Goal: Transaction & Acquisition: Purchase product/service

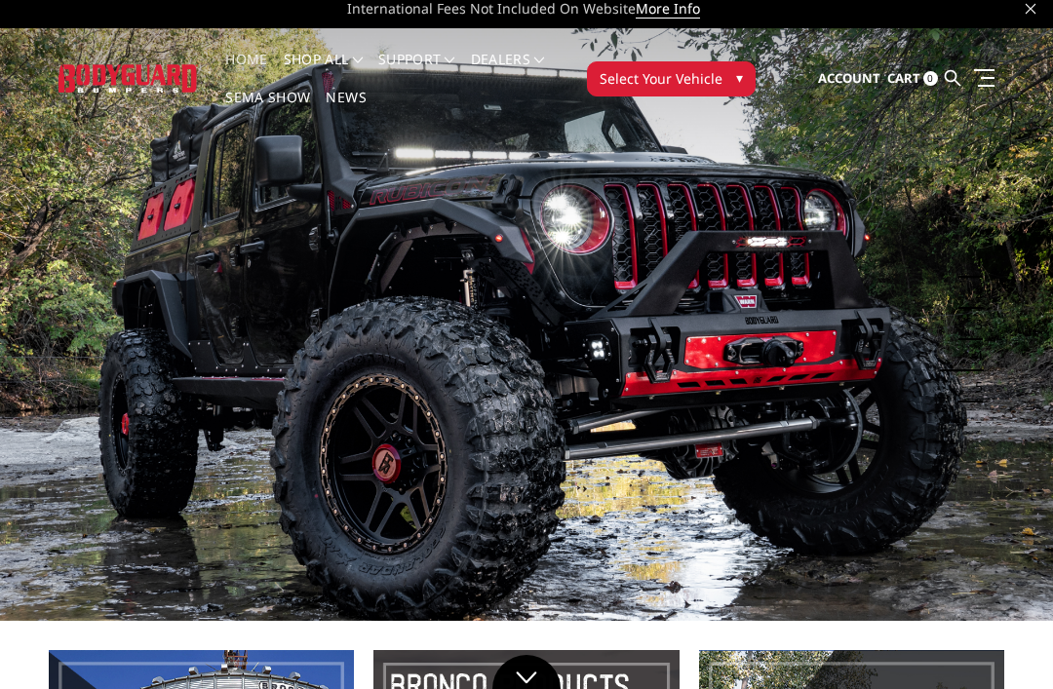
scroll to position [17, 0]
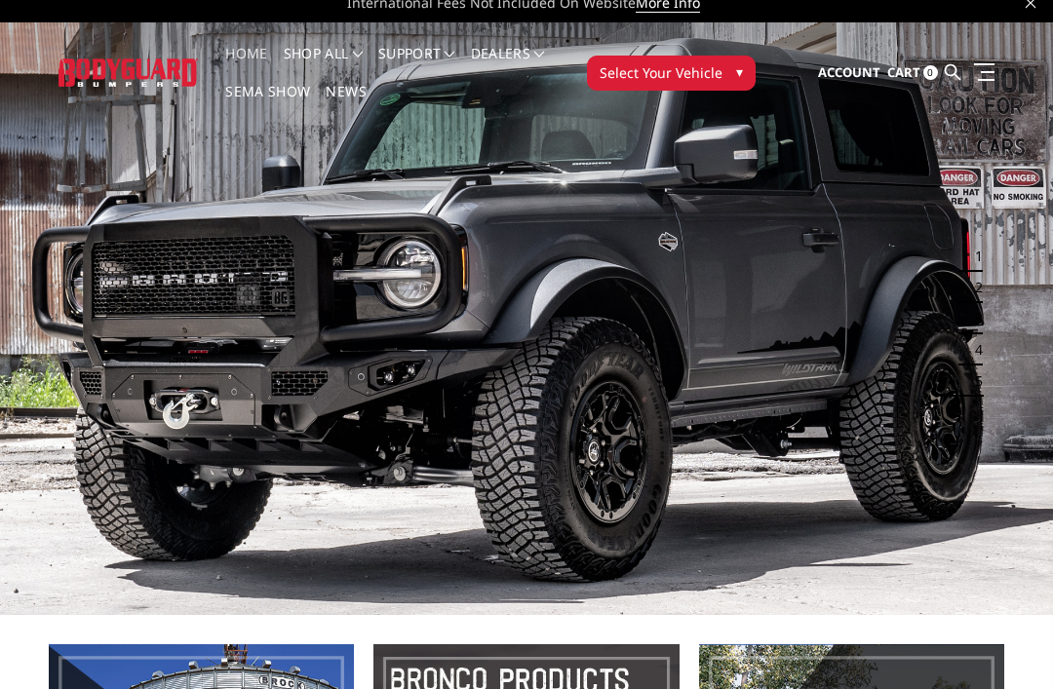
click at [979, 325] on button "3" at bounding box center [972, 318] width 19 height 31
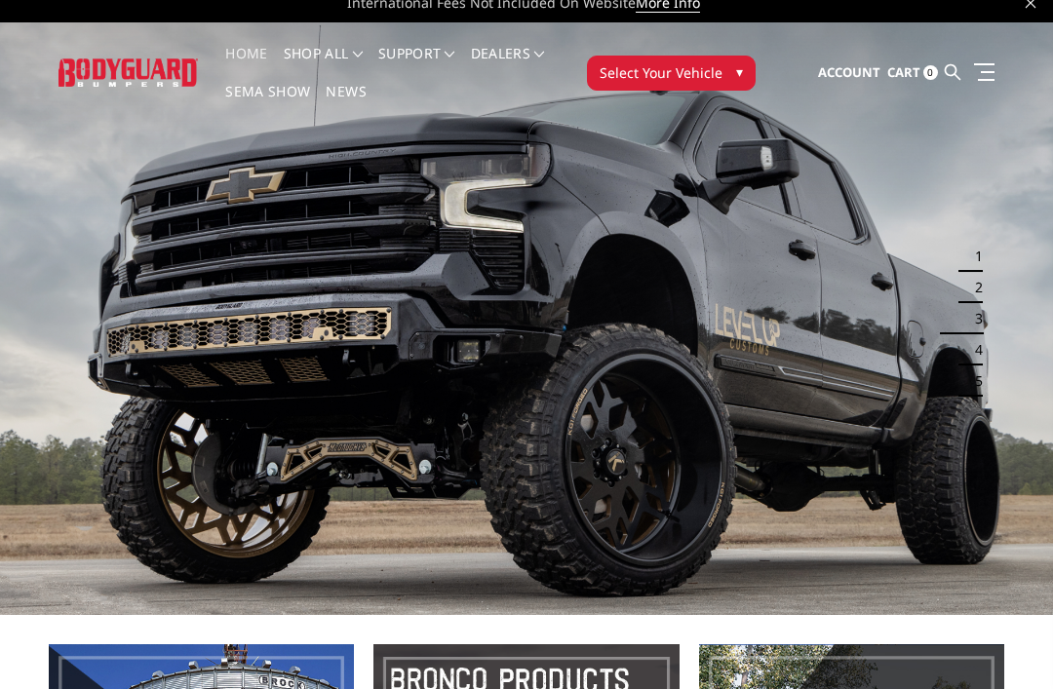
click at [972, 355] on button "4" at bounding box center [972, 349] width 19 height 31
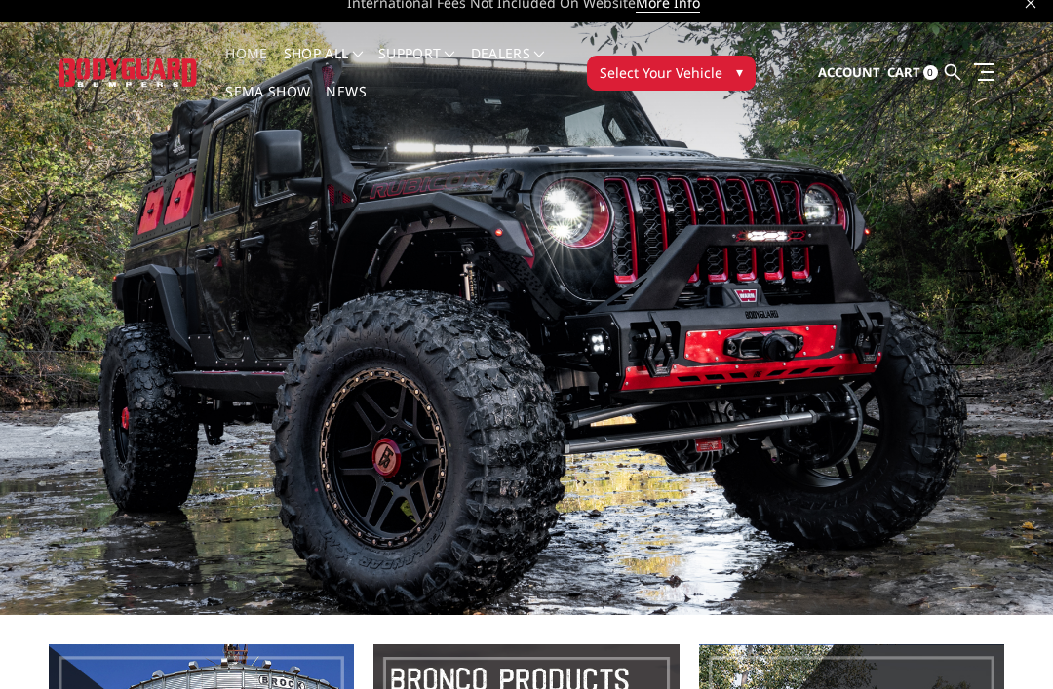
click at [970, 392] on button "5" at bounding box center [972, 380] width 19 height 31
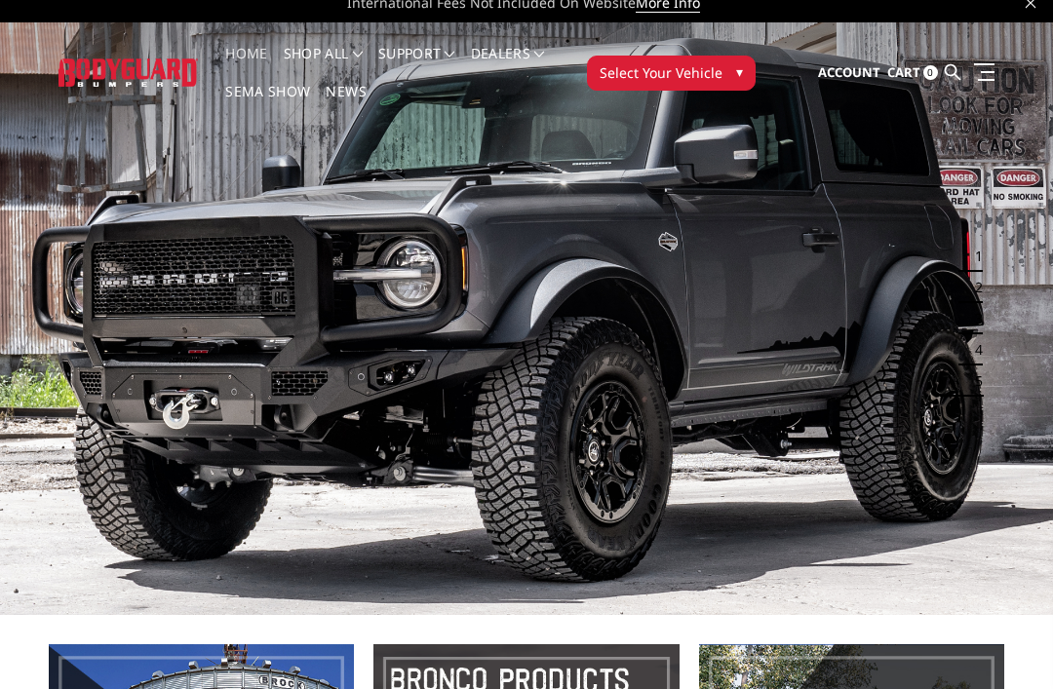
click at [972, 425] on img at bounding box center [526, 318] width 1053 height 593
click at [981, 253] on button "1" at bounding box center [972, 256] width 19 height 31
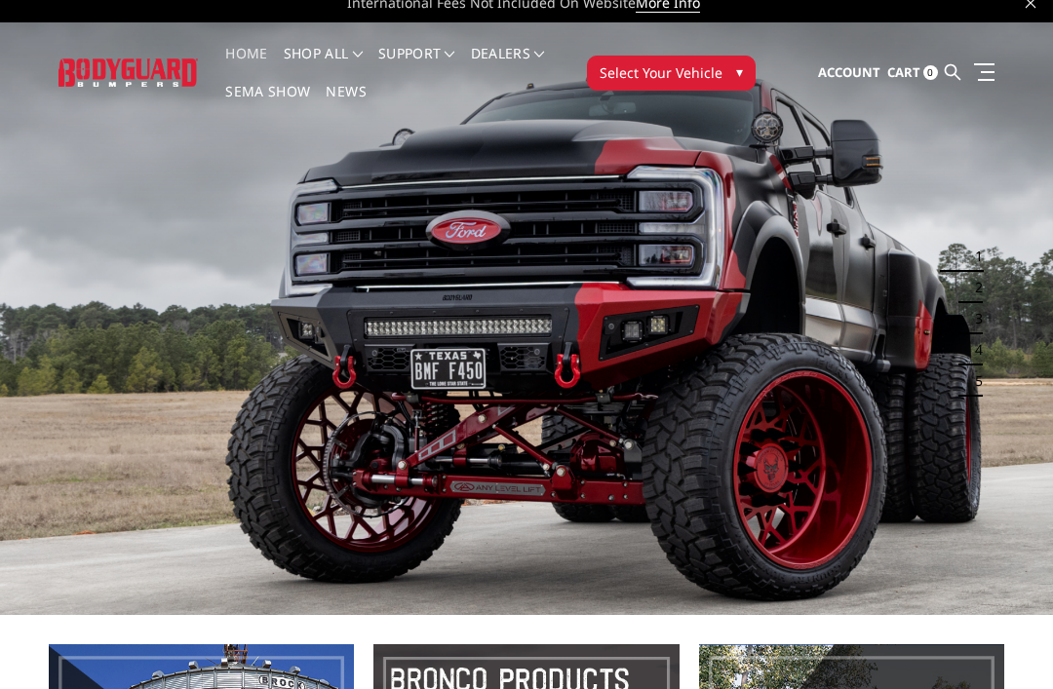
click at [975, 292] on button "2" at bounding box center [972, 287] width 19 height 31
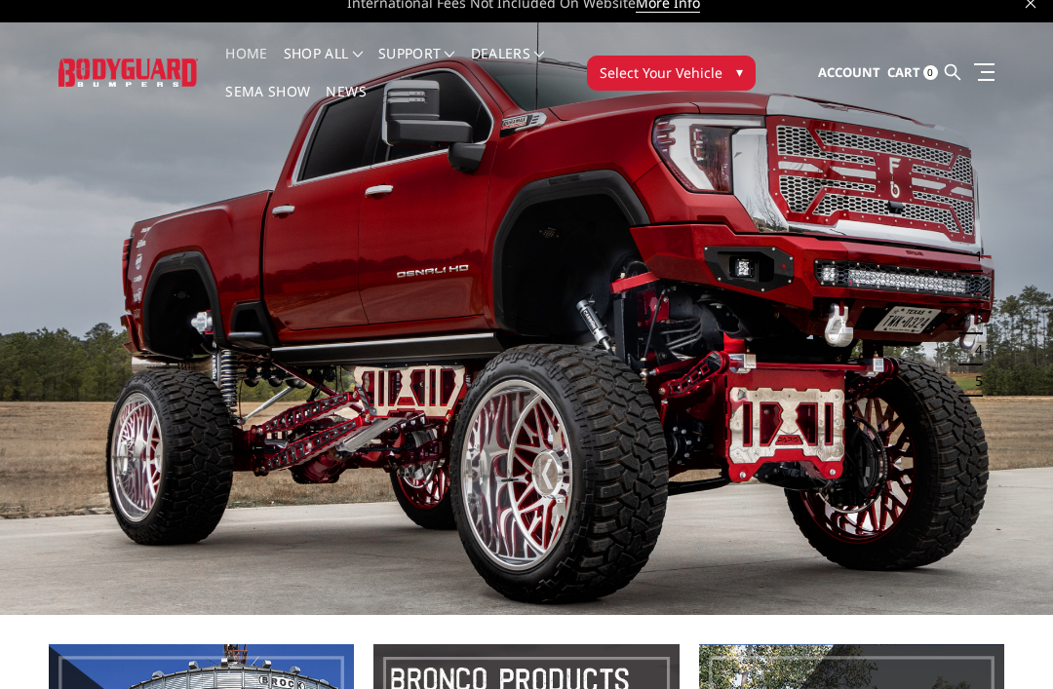
click at [986, 338] on img at bounding box center [526, 318] width 1053 height 593
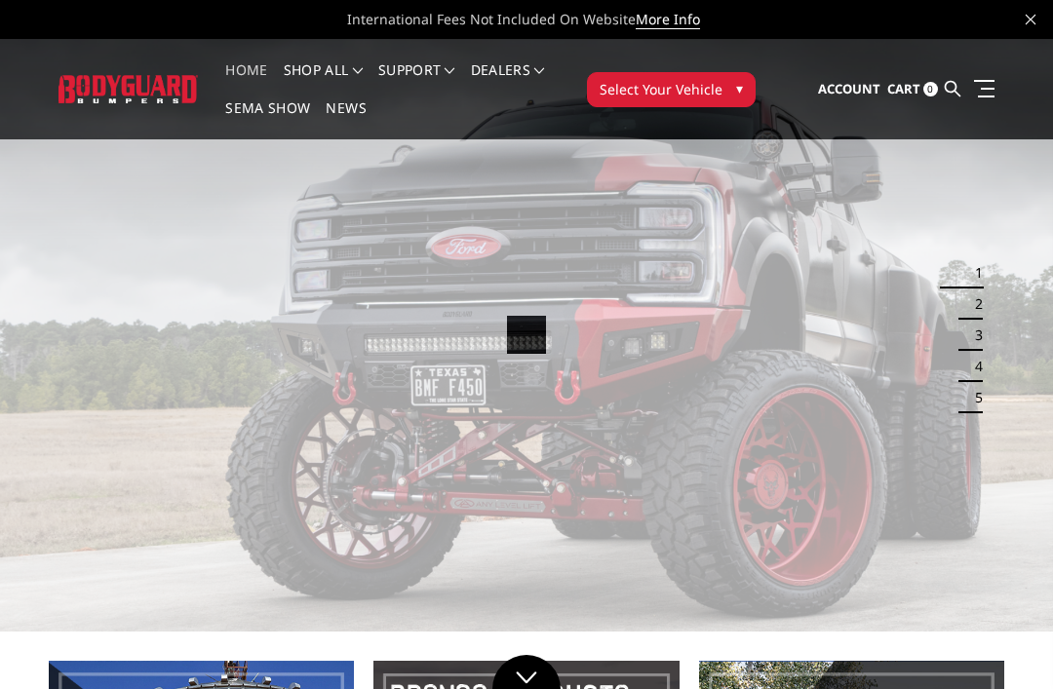
scroll to position [17, 0]
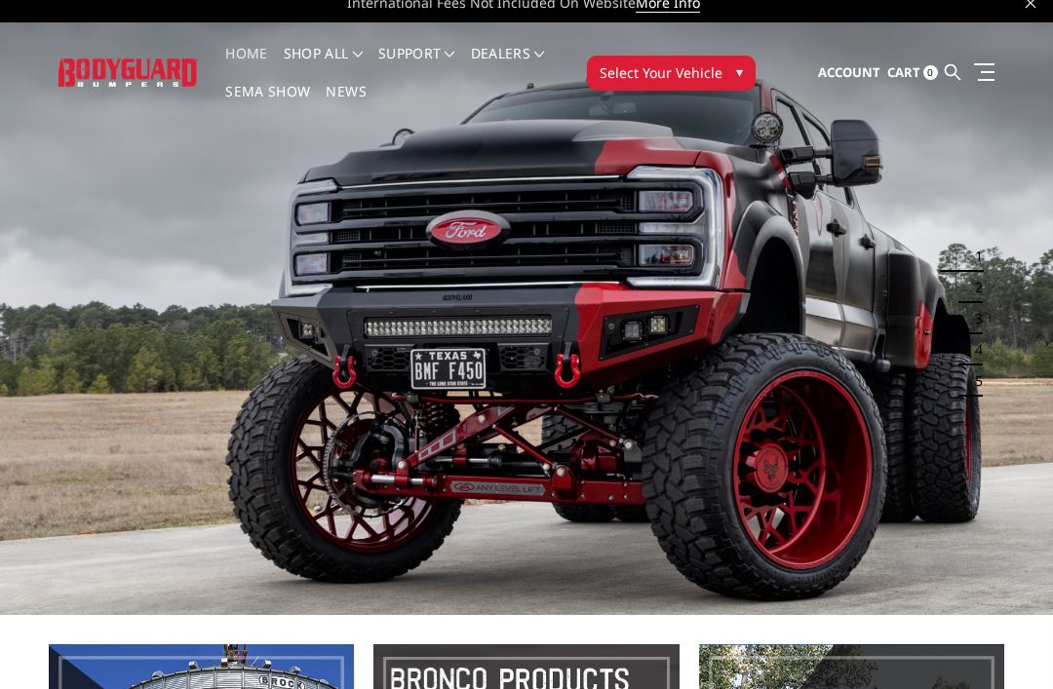
click at [982, 324] on button "3" at bounding box center [972, 318] width 19 height 31
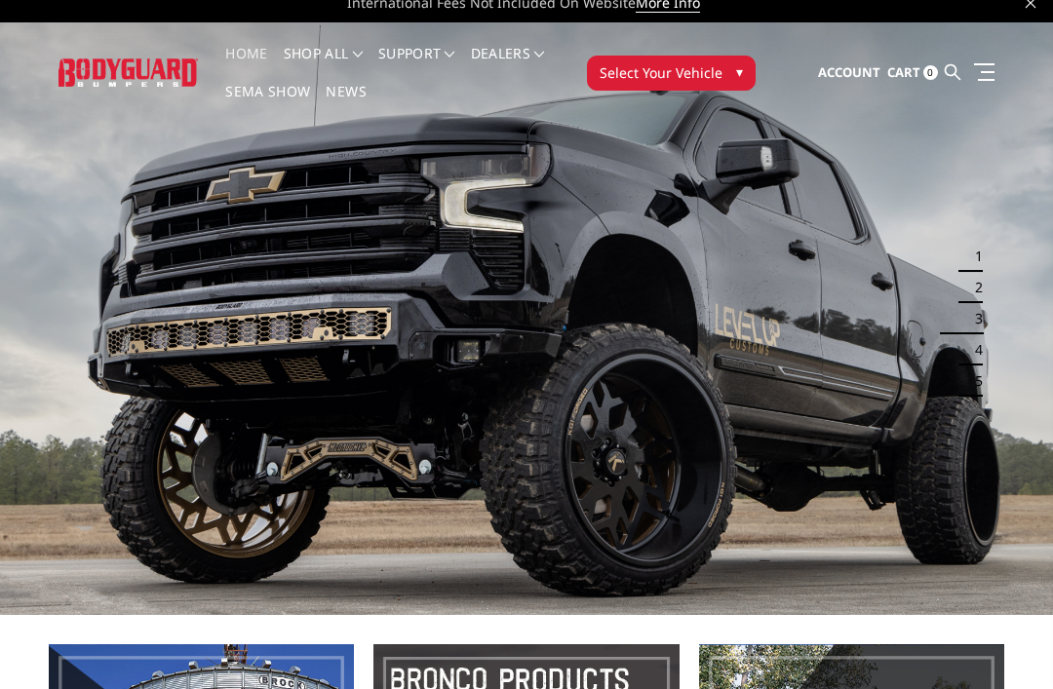
click at [386, 362] on img at bounding box center [526, 318] width 1053 height 593
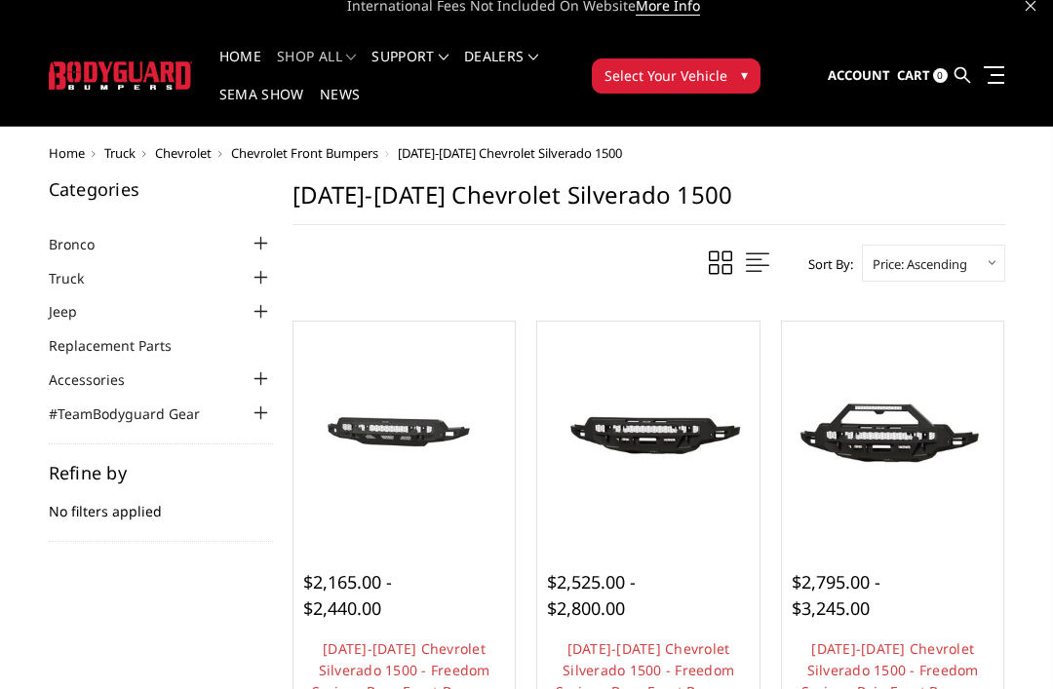
scroll to position [14, 0]
click at [402, 436] on img at bounding box center [404, 432] width 212 height 100
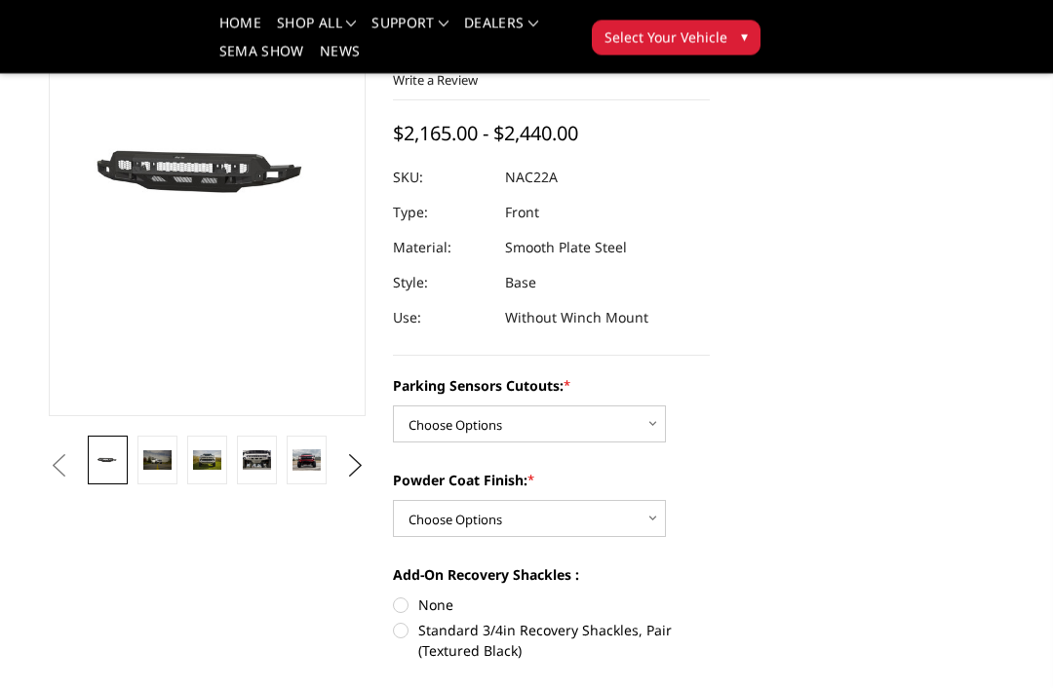
scroll to position [222, 0]
click at [306, 472] on link at bounding box center [307, 460] width 40 height 49
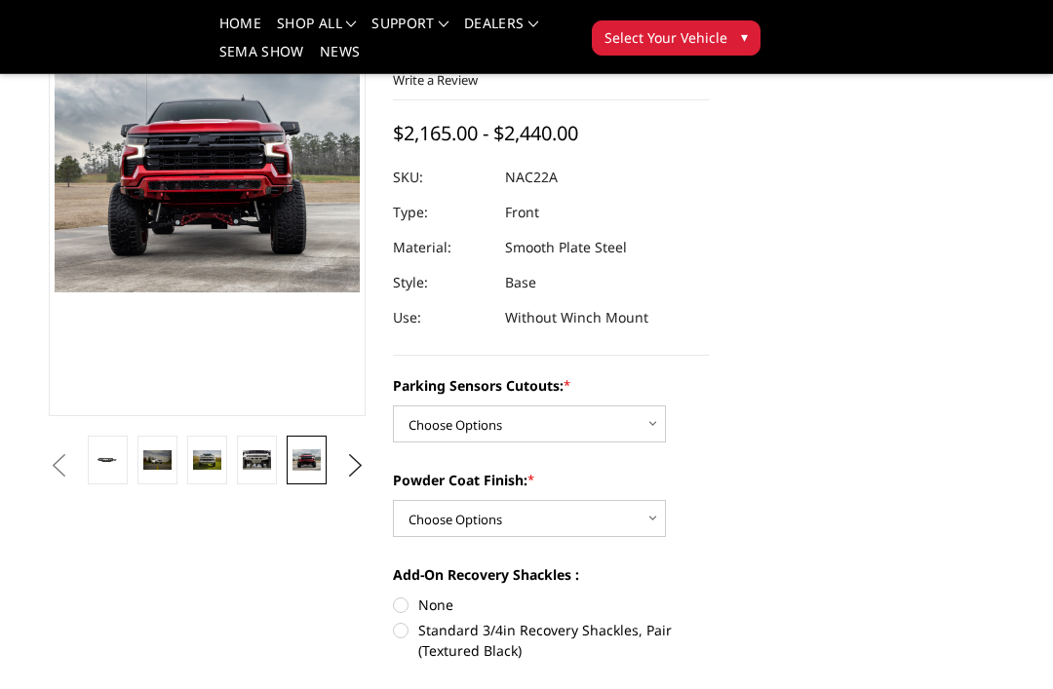
click at [211, 466] on img at bounding box center [207, 459] width 28 height 19
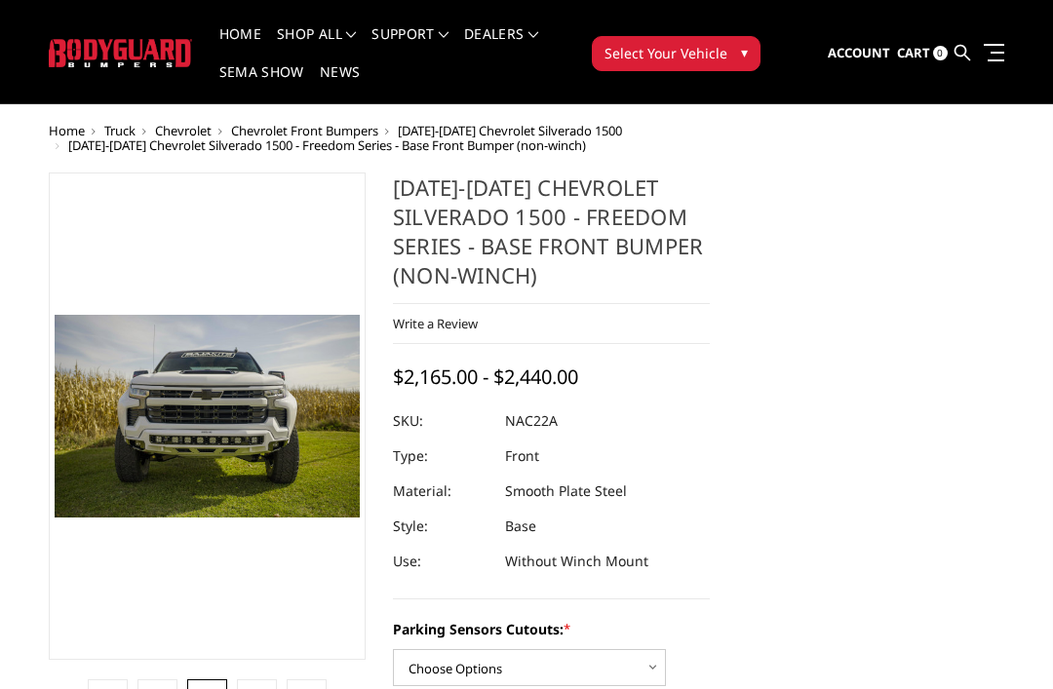
scroll to position [36, 0]
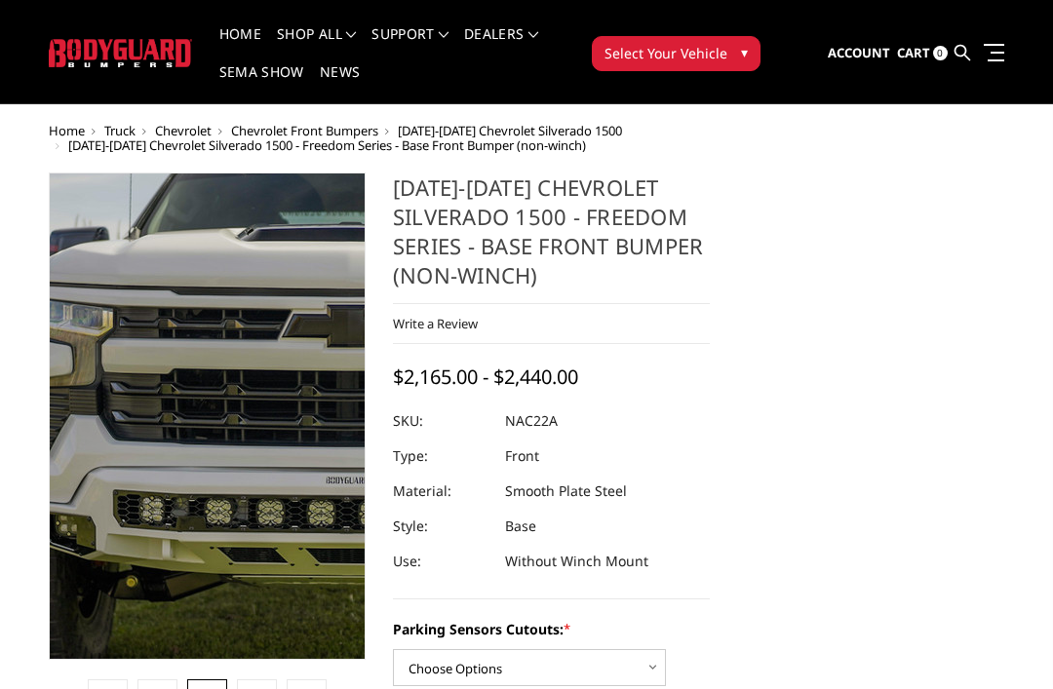
click at [159, 419] on img at bounding box center [350, 414] width 1248 height 833
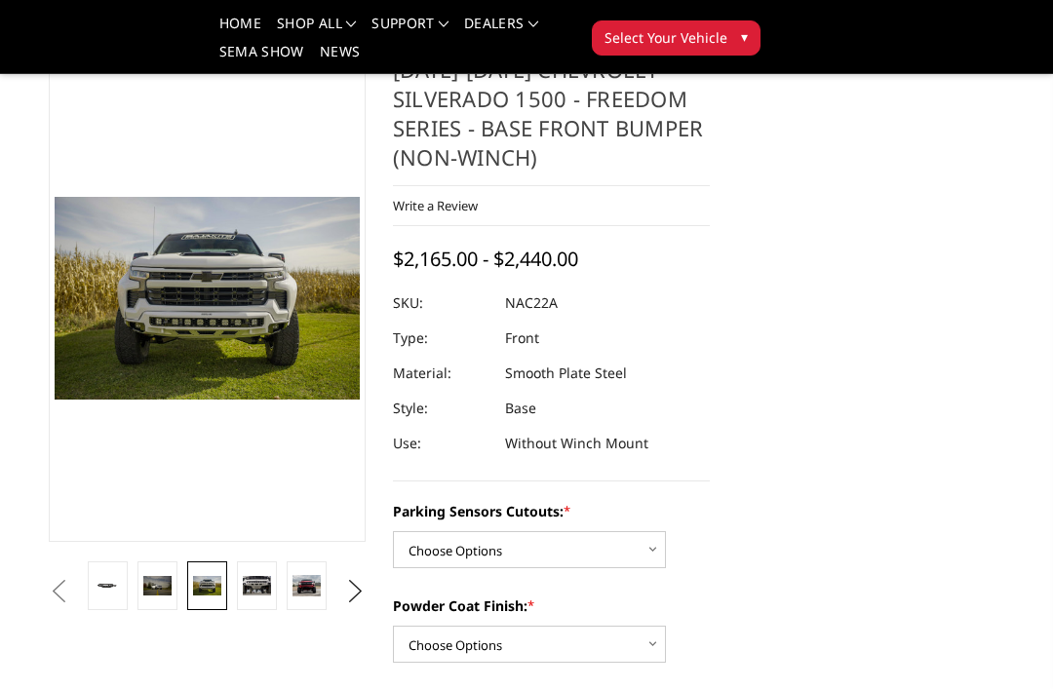
scroll to position [96, 0]
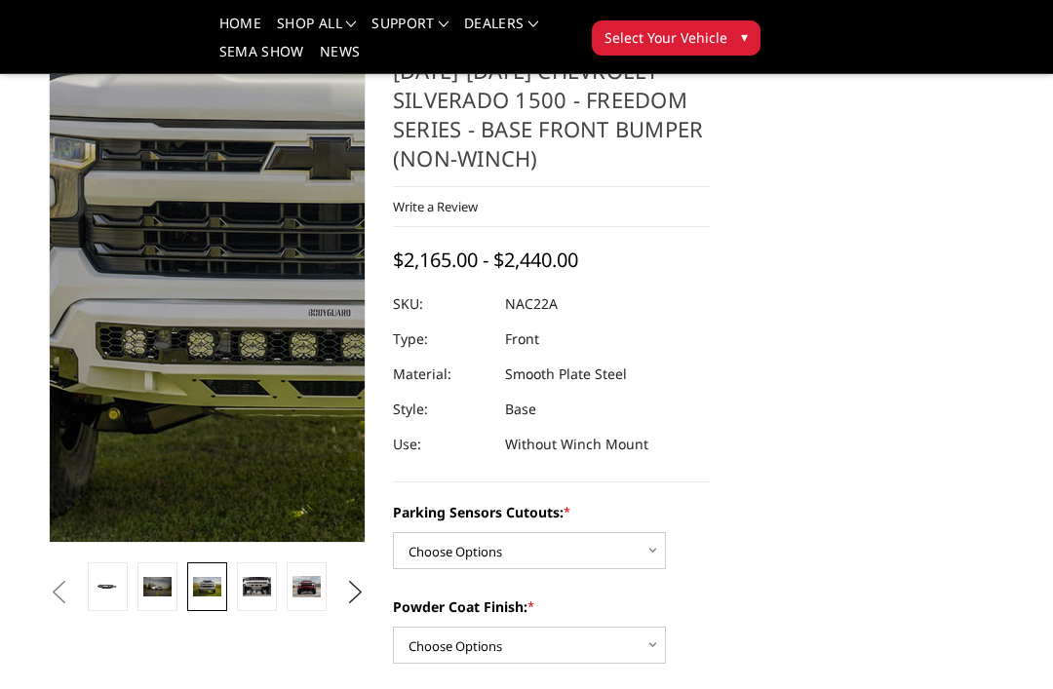
click at [165, 374] on img at bounding box center [333, 246] width 1248 height 833
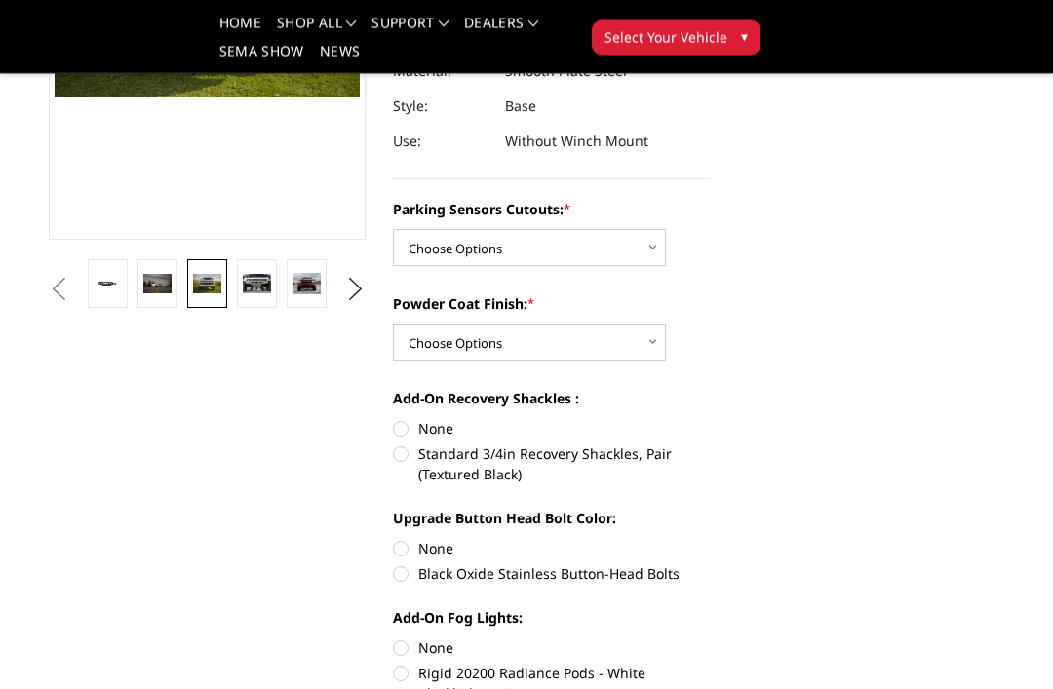
scroll to position [399, 0]
click at [645, 341] on select "Choose Options Bare Metal Textured Black Powder Coat" at bounding box center [529, 342] width 273 height 37
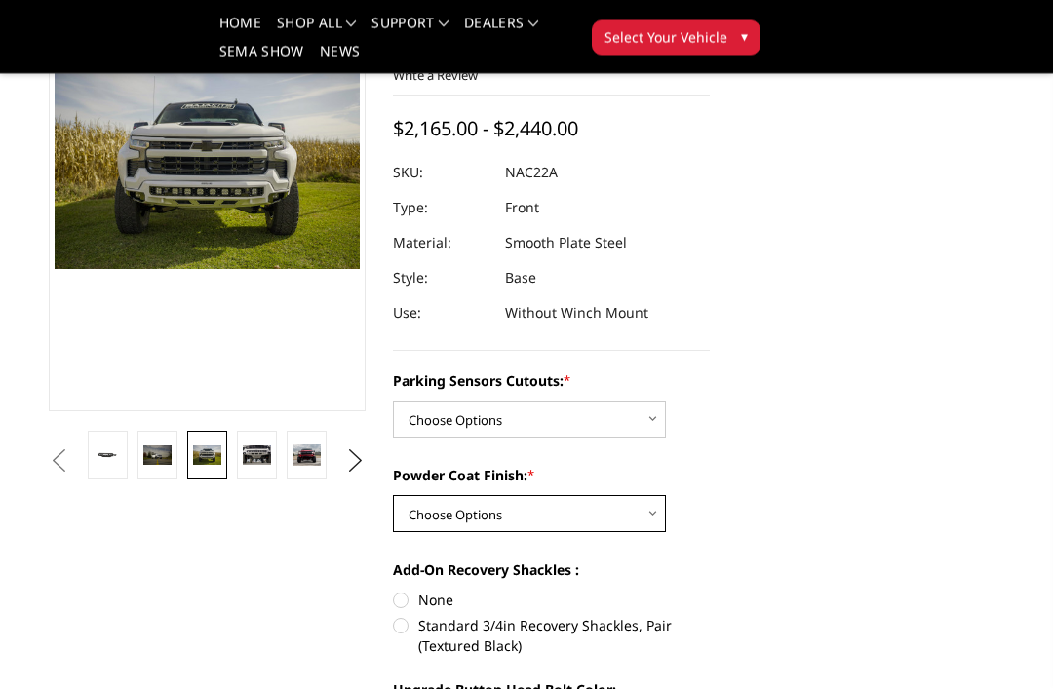
scroll to position [220, 0]
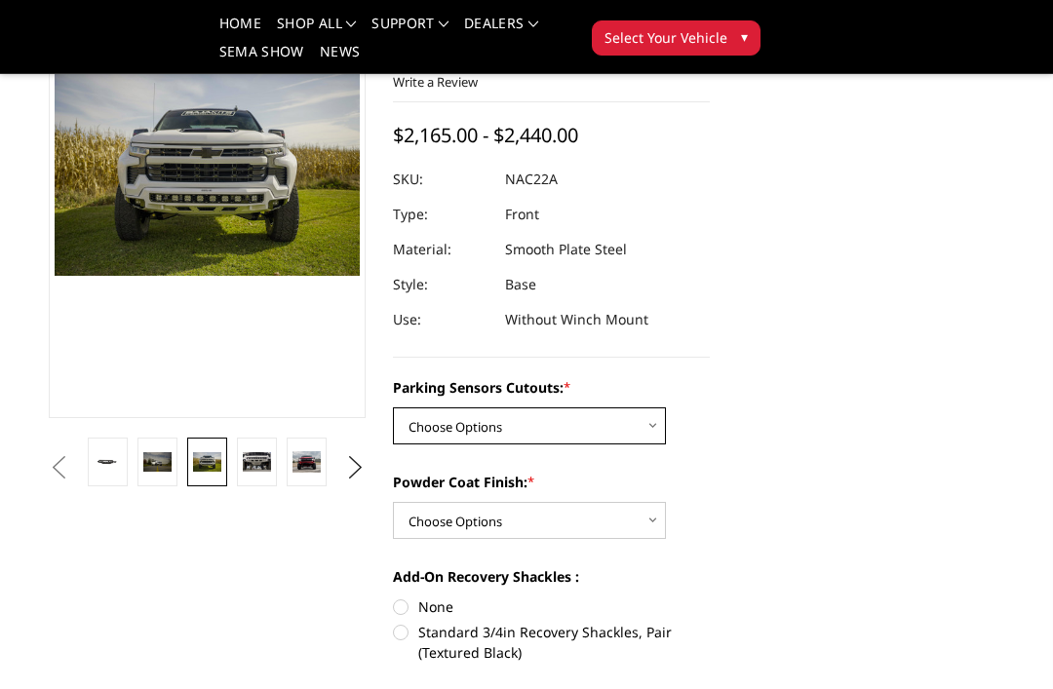
click at [626, 419] on select "Choose Options Yes - I have parking sensors No - I do NOT have parking sensors" at bounding box center [529, 425] width 273 height 37
select select "4361"
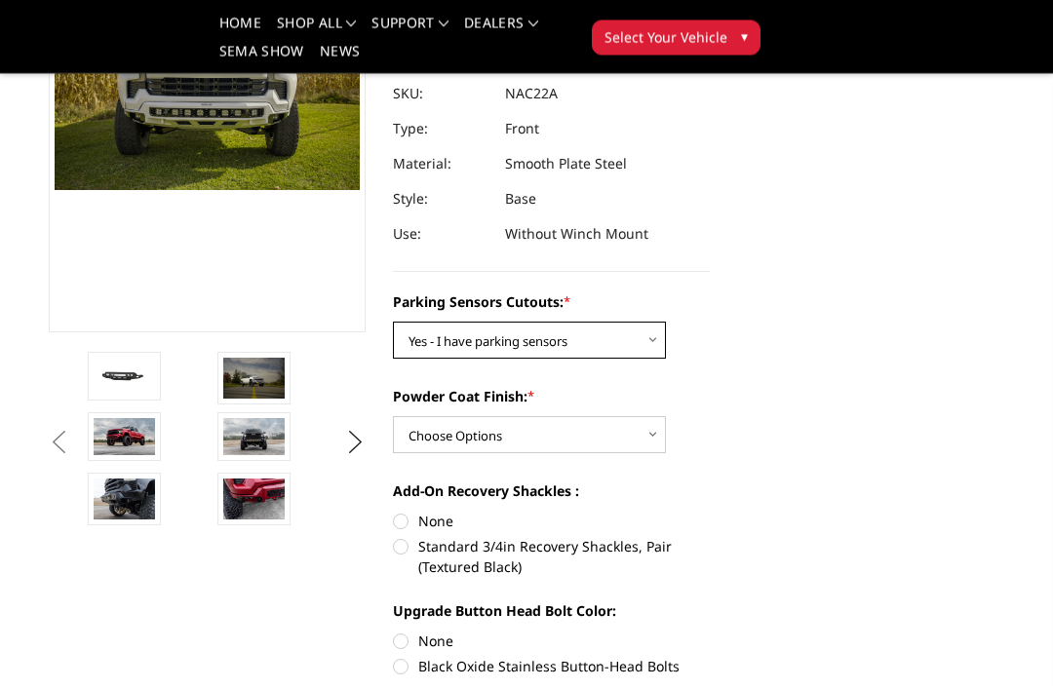
scroll to position [311, 0]
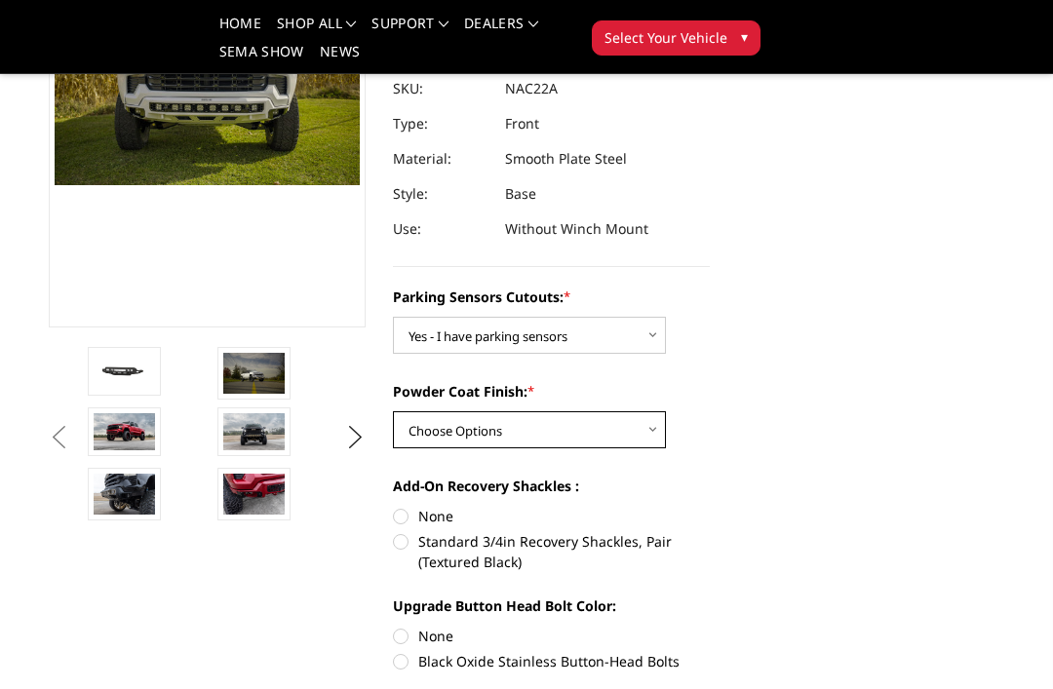
click at [477, 443] on select "Choose Options Bare Metal Textured Black Powder Coat" at bounding box center [529, 429] width 273 height 37
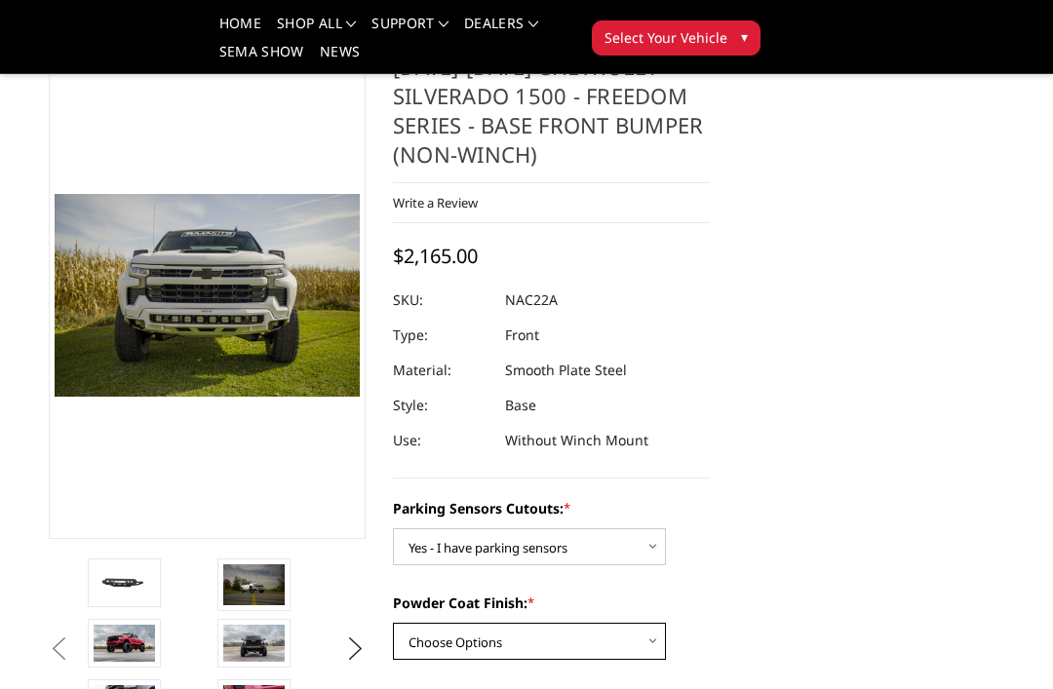
scroll to position [98, 0]
click at [432, 646] on select "Choose Options Bare Metal Textured Black Powder Coat" at bounding box center [529, 642] width 273 height 37
click at [483, 644] on select "Choose Options Bare Metal Textured Black Powder Coat" at bounding box center [529, 641] width 273 height 37
click at [523, 644] on select "Choose Options Bare Metal Textured Black Powder Coat" at bounding box center [529, 641] width 273 height 37
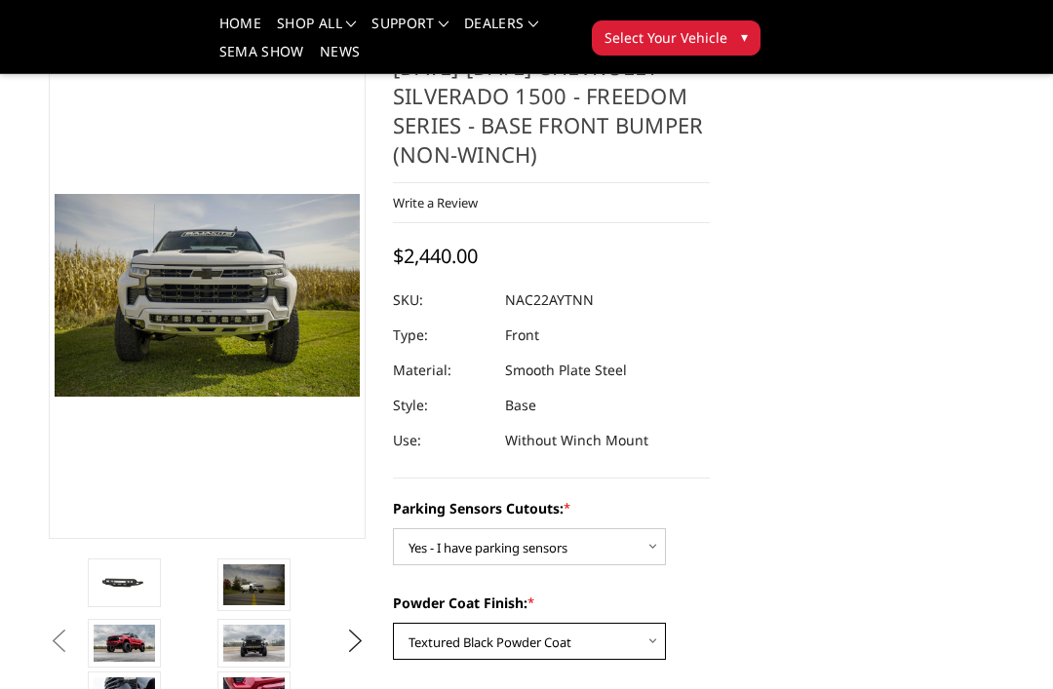
click at [516, 646] on select "Choose Options Bare Metal Textured Black Powder Coat" at bounding box center [529, 641] width 273 height 37
select select "4370"
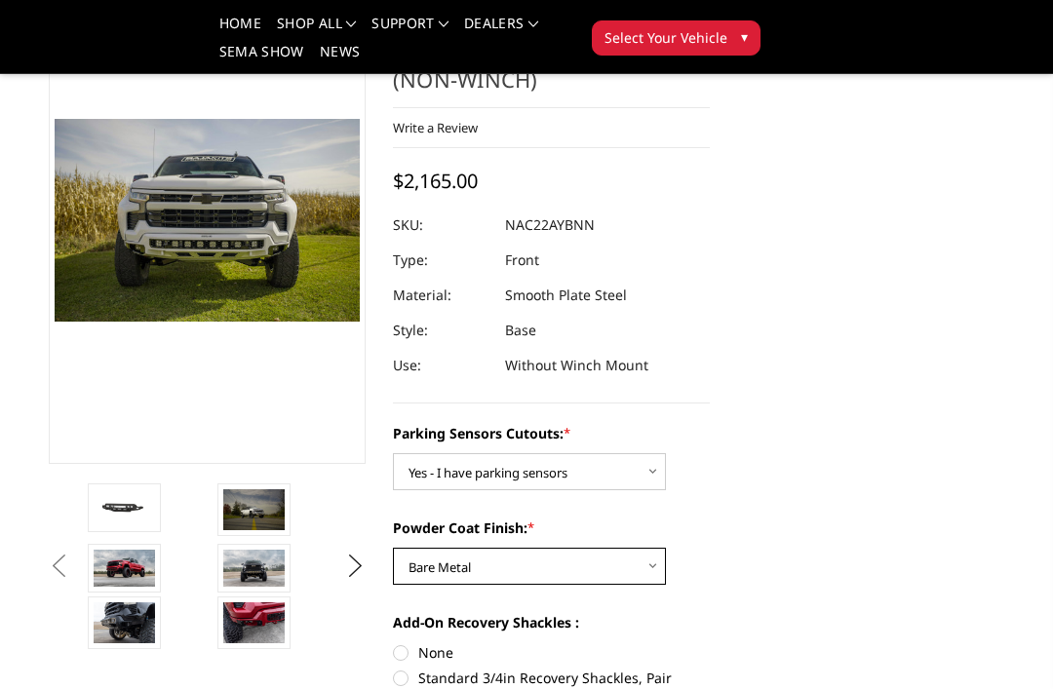
scroll to position [173, 0]
click at [418, 644] on label "None" at bounding box center [551, 653] width 317 height 20
click at [394, 644] on input "None" at bounding box center [393, 643] width 1 height 1
radio input "true"
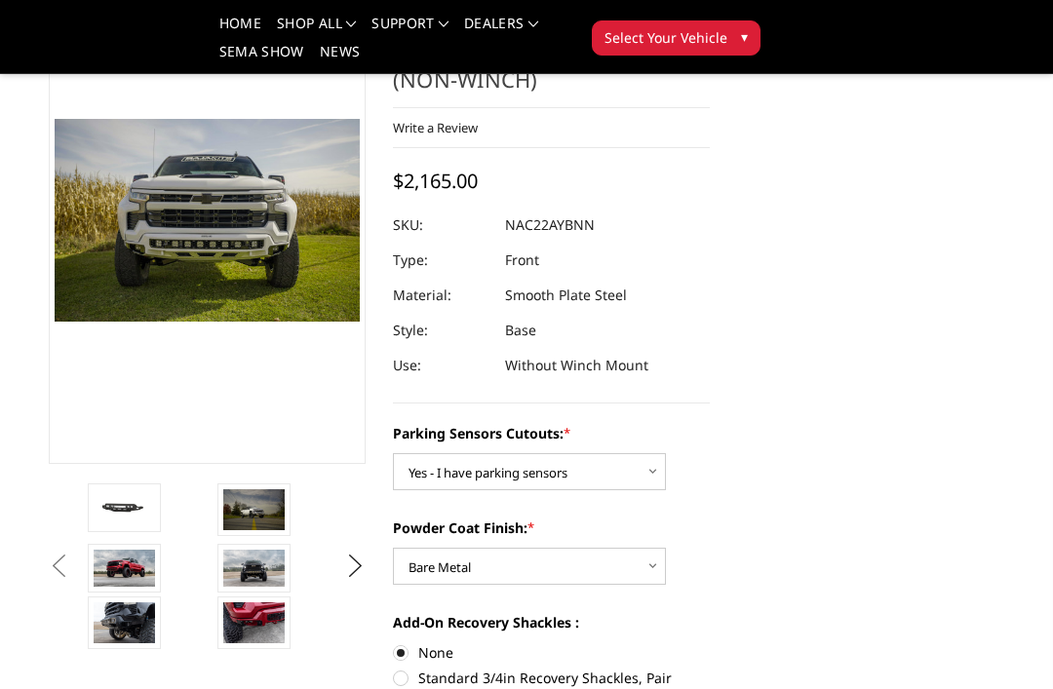
click at [407, 679] on label "Standard 3/4in Recovery Shackles, Pair (Textured Black)" at bounding box center [551, 688] width 317 height 41
click at [710, 643] on input "Standard 3/4in Recovery Shackles, Pair (Textured Black)" at bounding box center [710, 642] width 1 height 1
radio input "true"
click at [405, 644] on label "None" at bounding box center [551, 652] width 317 height 20
click at [394, 643] on input "None" at bounding box center [393, 642] width 1 height 1
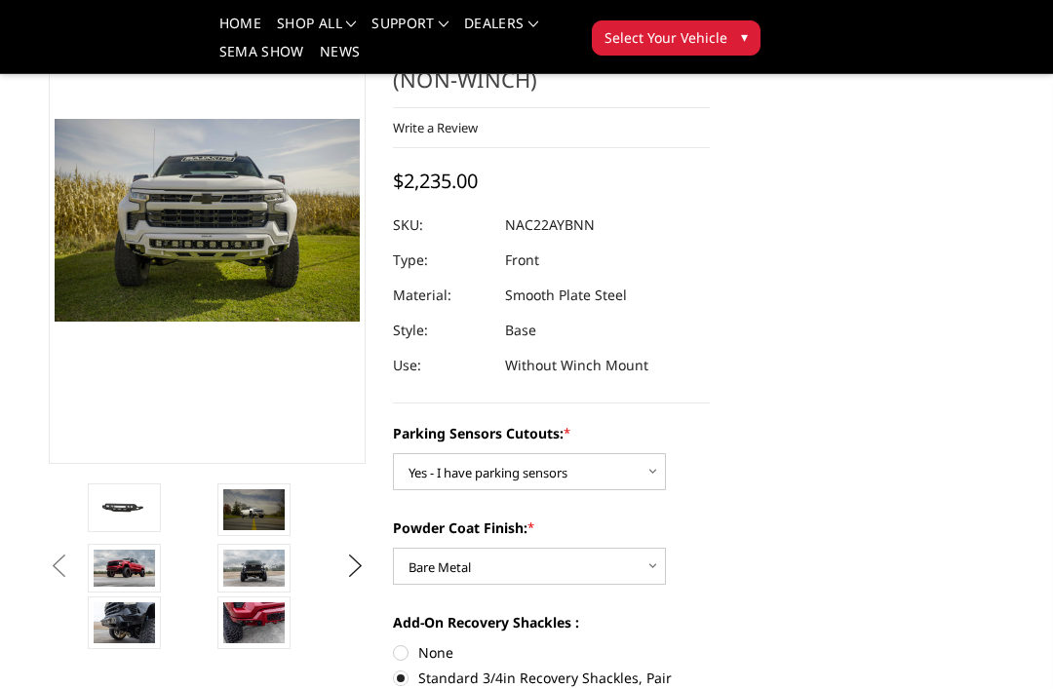
radio input "true"
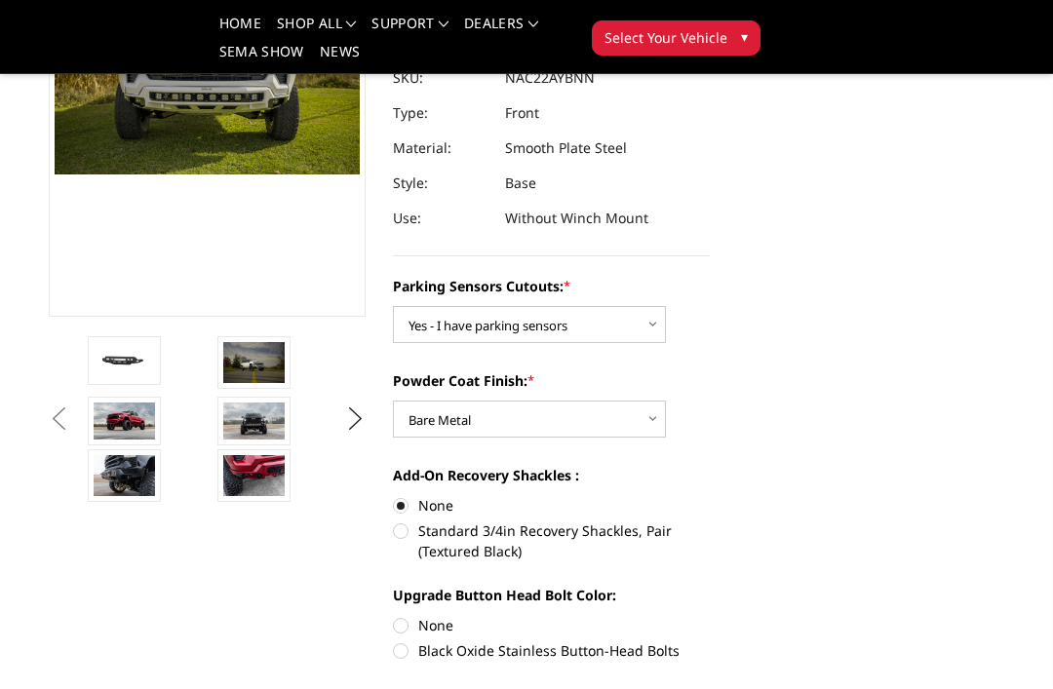
scroll to position [314, 0]
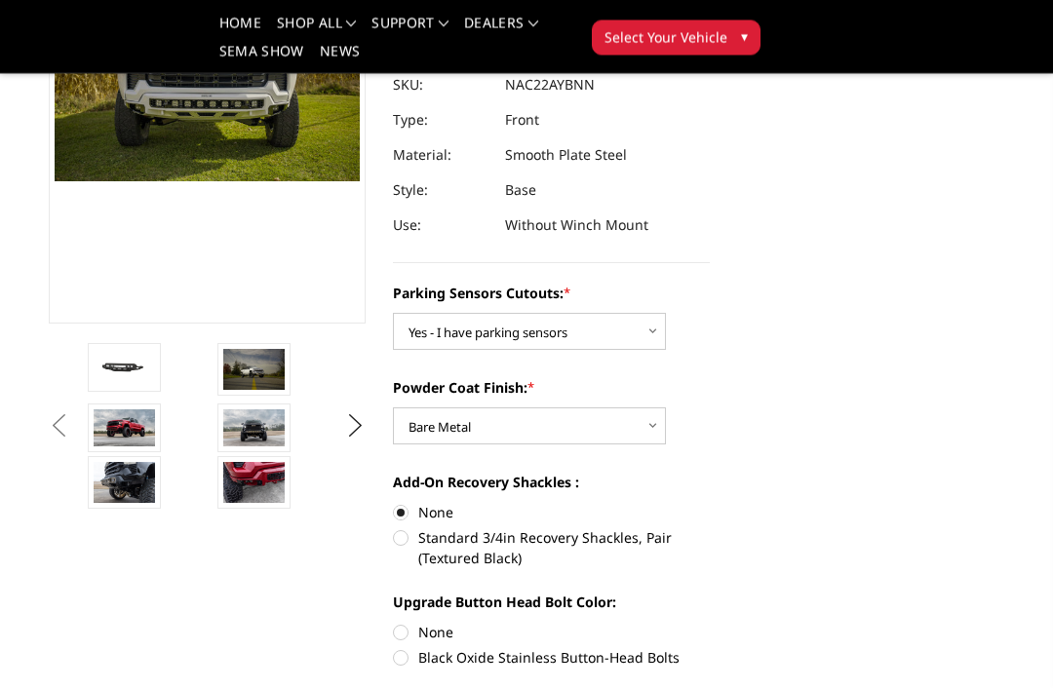
click at [405, 657] on label "Black Oxide Stainless Button-Head Bolts" at bounding box center [551, 658] width 317 height 20
click at [710, 624] on input "Black Oxide Stainless Button-Head Bolts" at bounding box center [710, 623] width 1 height 1
radio input "true"
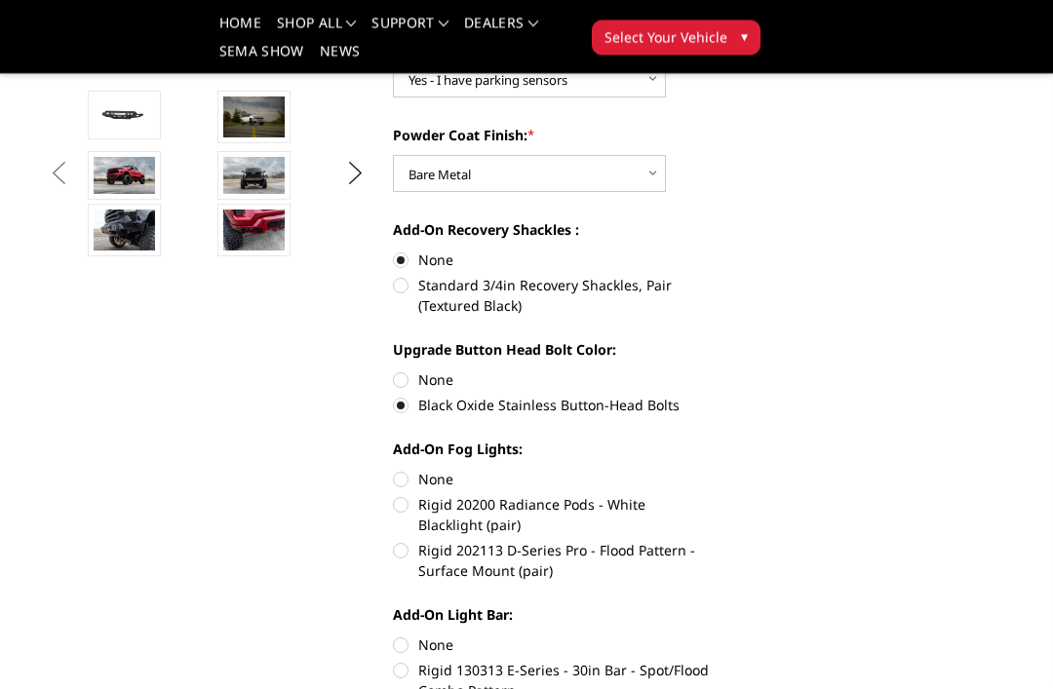
scroll to position [565, 0]
click at [412, 502] on label "Rigid 20200 Radiance Pods - White Blacklight (pair)" at bounding box center [551, 516] width 317 height 41
click at [710, 472] on input "Rigid 20200 Radiance Pods - White Blacklight (pair)" at bounding box center [710, 471] width 1 height 1
radio input "true"
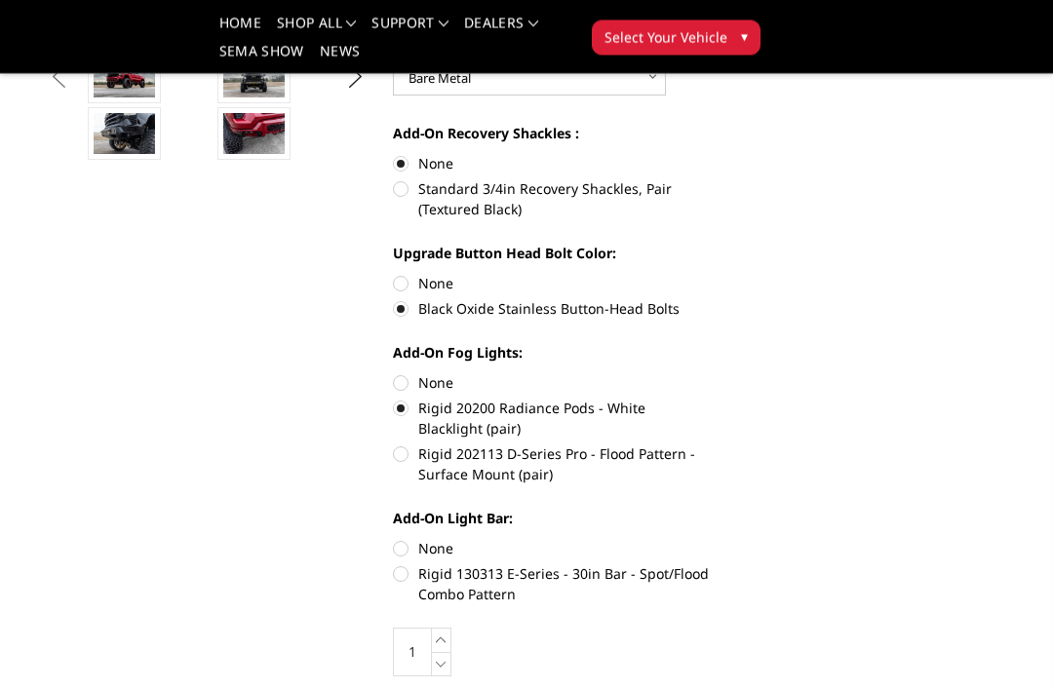
scroll to position [666, 0]
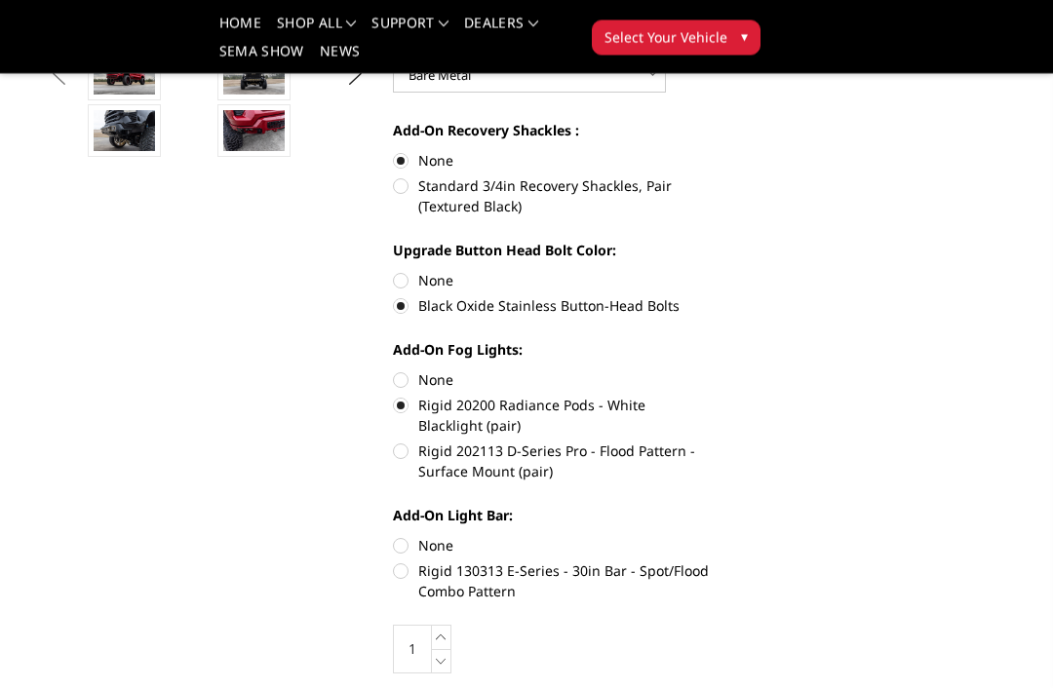
click at [408, 571] on label "Rigid 130313 E-Series - 30in Bar - Spot/Flood Combo Pattern" at bounding box center [551, 581] width 317 height 41
click at [710, 537] on input "Rigid 130313 E-Series - 30in Bar - Spot/Flood Combo Pattern" at bounding box center [710, 536] width 1 height 1
radio input "true"
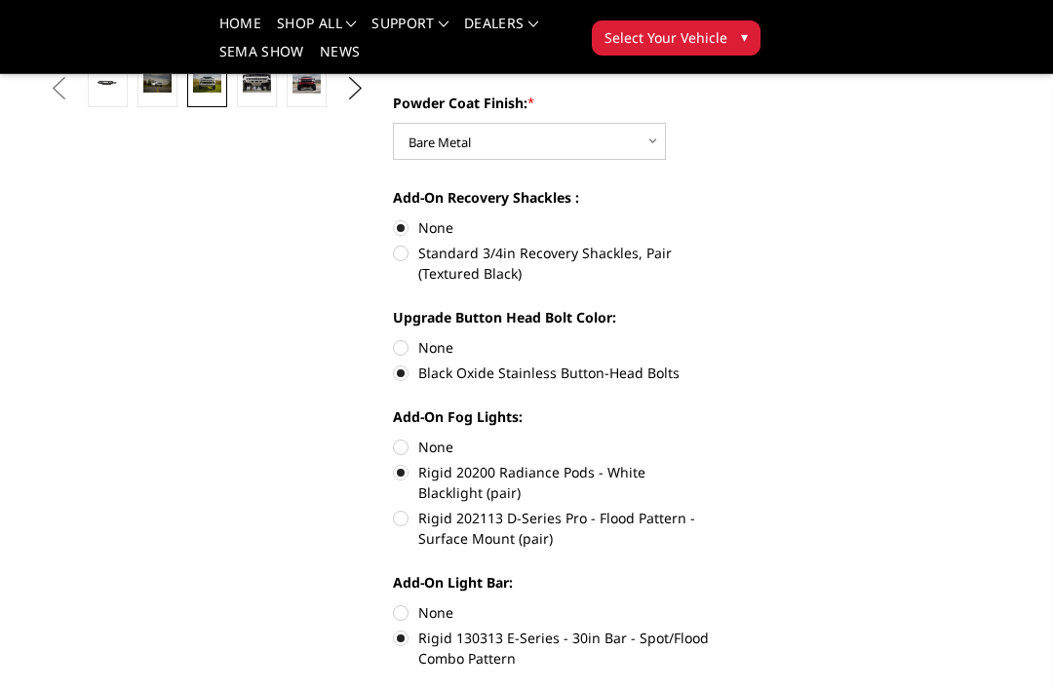
scroll to position [600, 0]
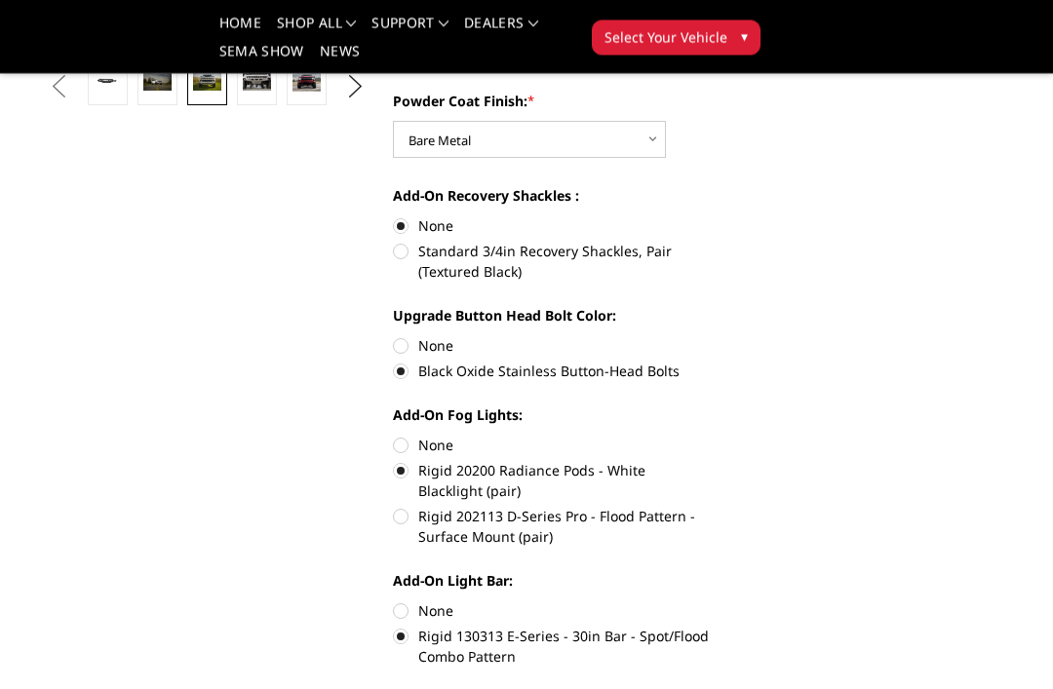
click at [406, 606] on label "None" at bounding box center [551, 611] width 317 height 20
click at [394, 602] on input "None" at bounding box center [393, 601] width 1 height 1
radio input "true"
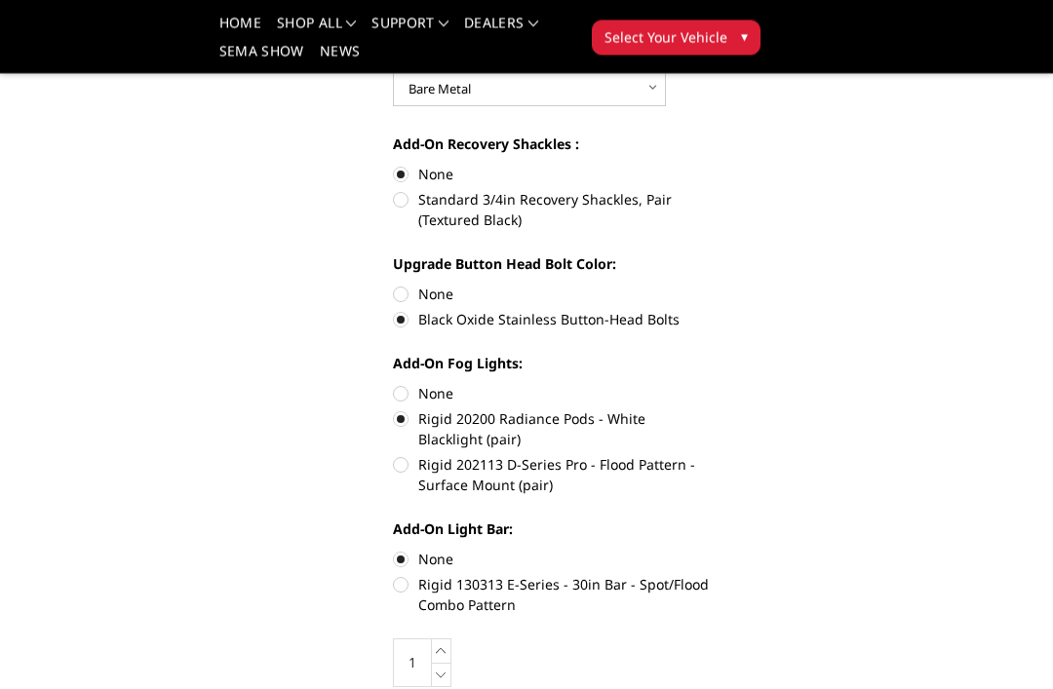
scroll to position [661, 0]
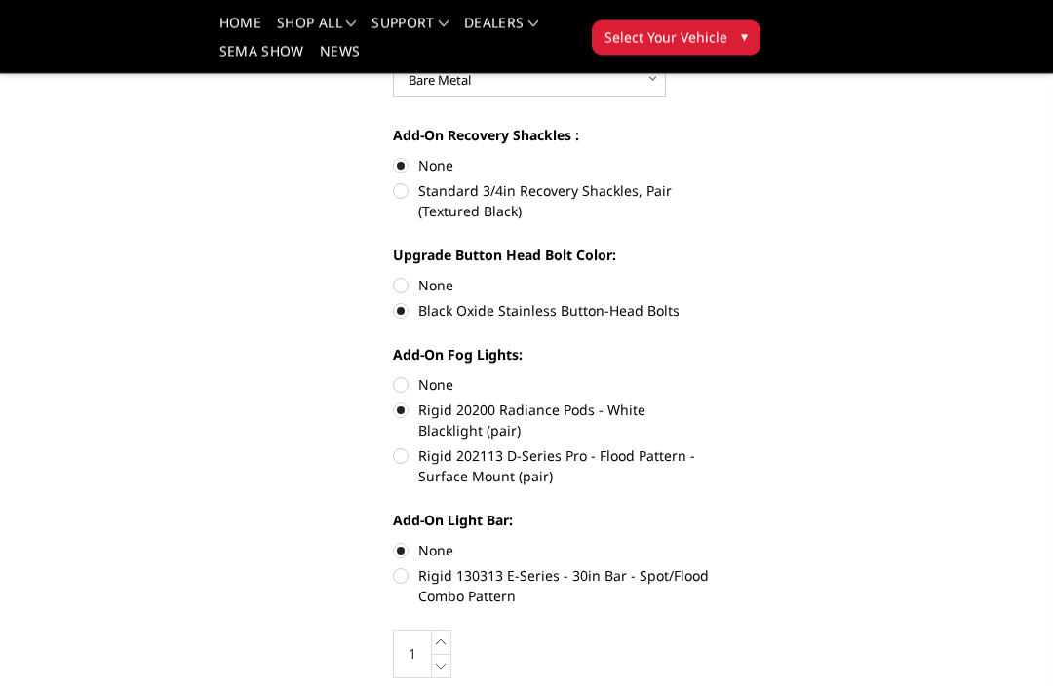
click at [408, 579] on label "Rigid 130313 E-Series - 30in Bar - Spot/Flood Combo Pattern" at bounding box center [551, 586] width 317 height 41
click at [710, 542] on input "Rigid 130313 E-Series - 30in Bar - Spot/Flood Combo Pattern" at bounding box center [710, 541] width 1 height 1
radio input "true"
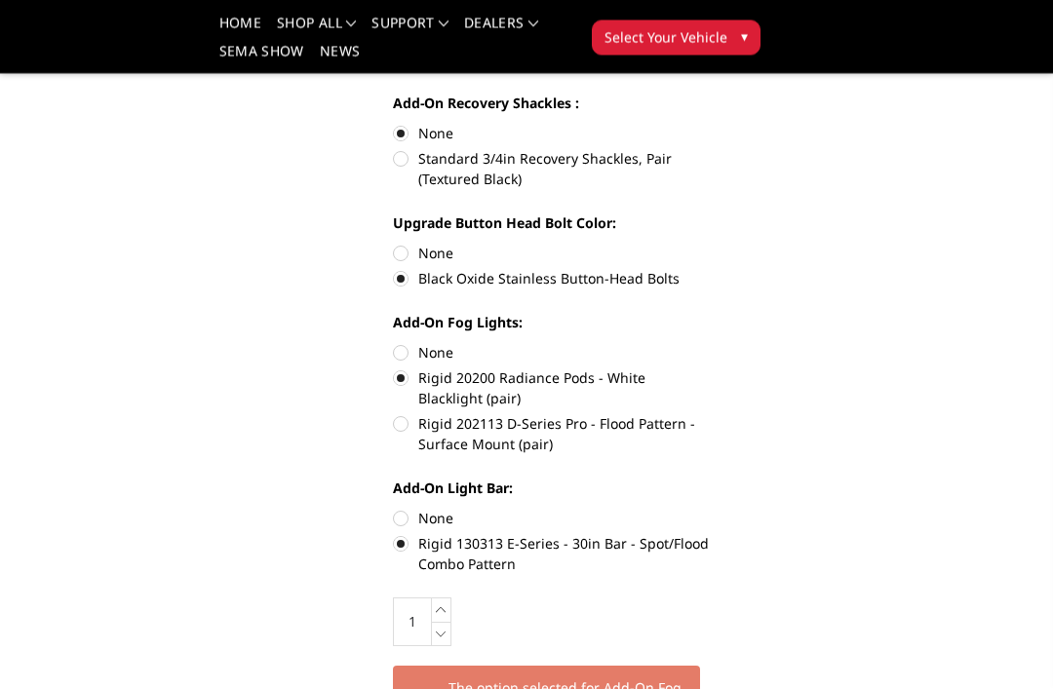
scroll to position [695, 0]
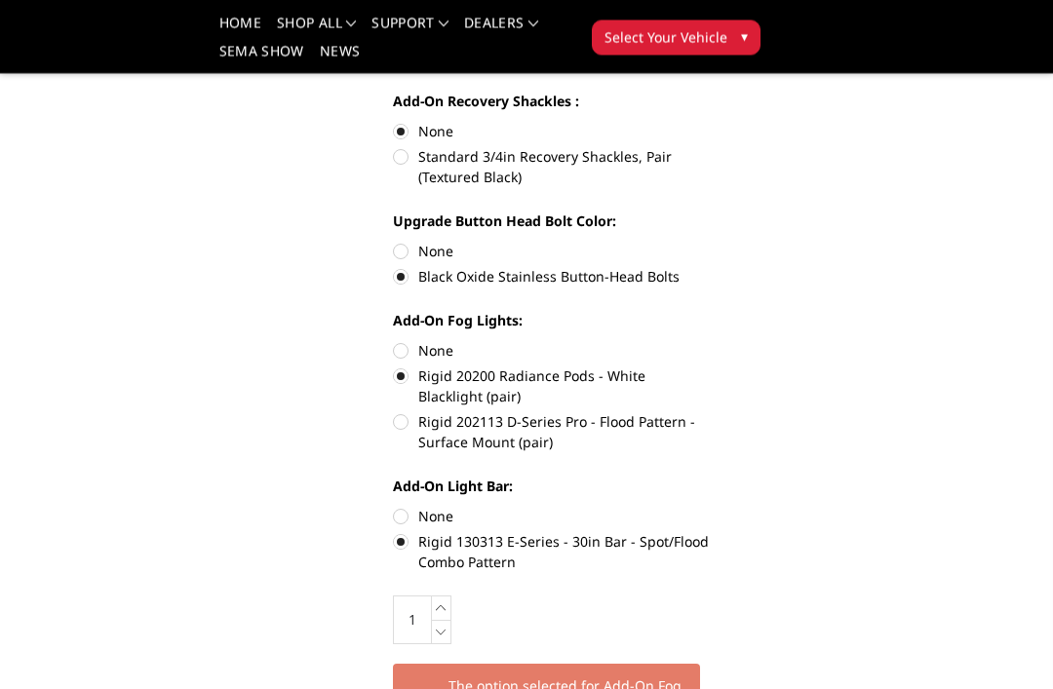
click at [400, 514] on label "None" at bounding box center [551, 517] width 317 height 20
click at [394, 508] on input "None" at bounding box center [393, 507] width 1 height 1
radio input "true"
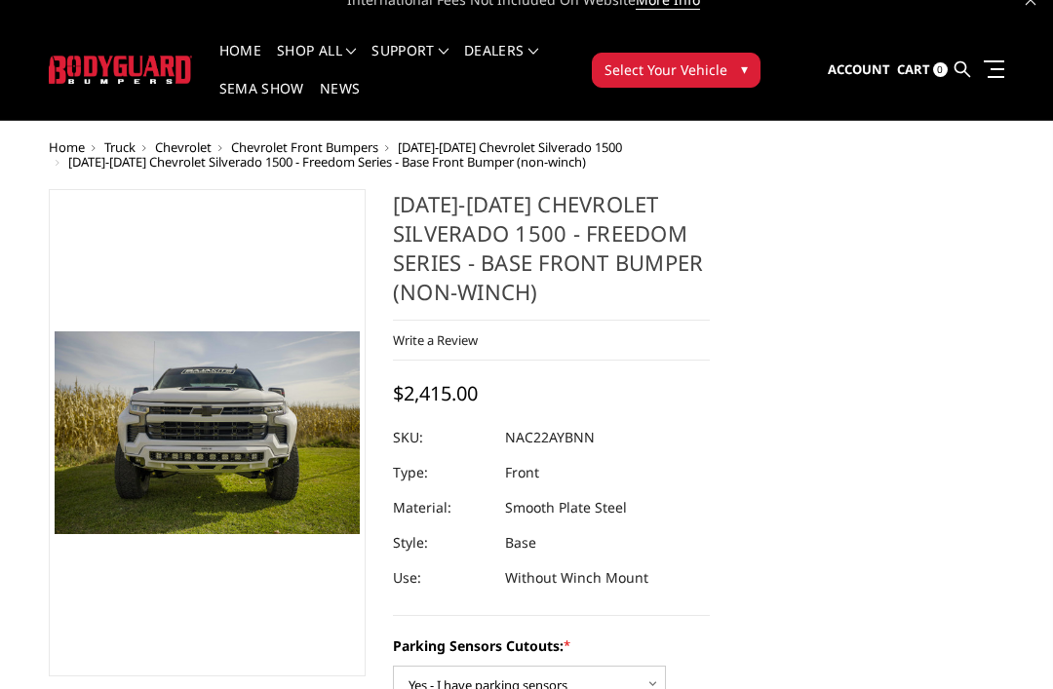
scroll to position [0, 0]
